Goal: Find specific page/section: Find specific page/section

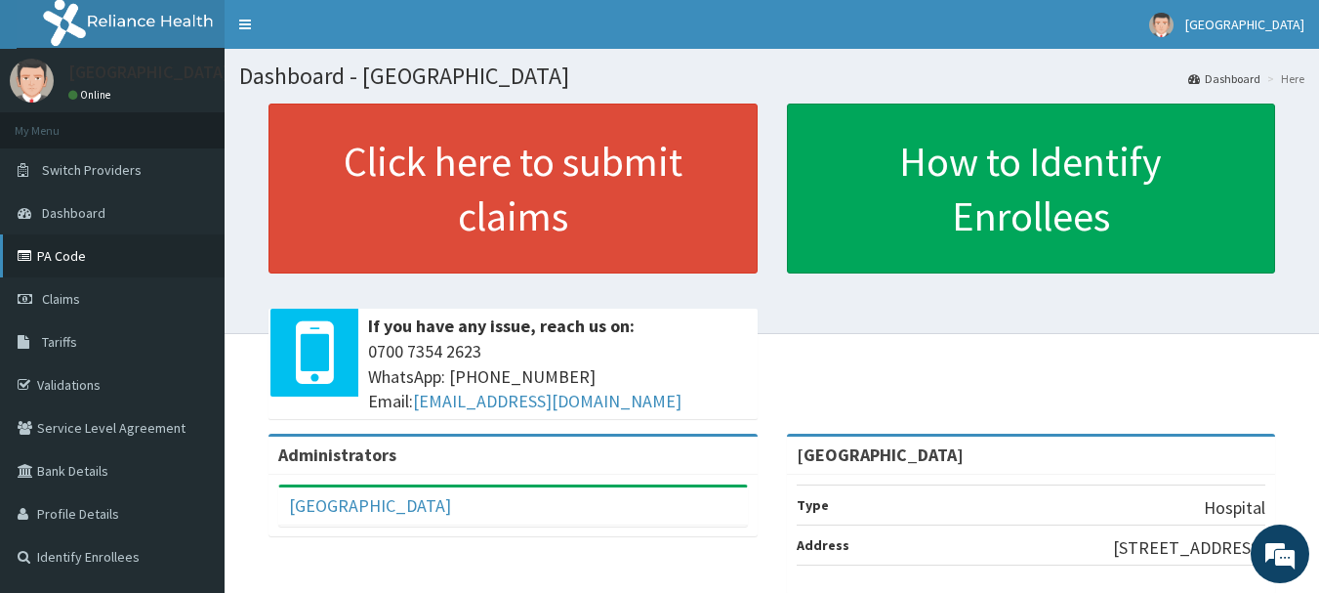
click at [66, 249] on link "PA Code" at bounding box center [112, 255] width 225 height 43
